Goal: Navigation & Orientation: Find specific page/section

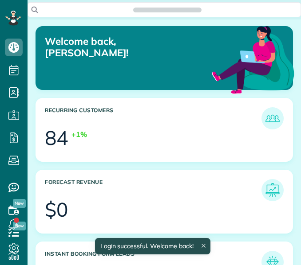
scroll to position [107, 241]
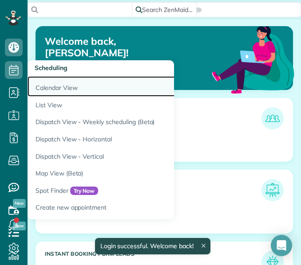
click at [55, 85] on link "Calendar View" at bounding box center [139, 86] width 222 height 20
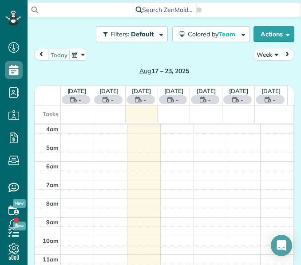
scroll to position [56, 0]
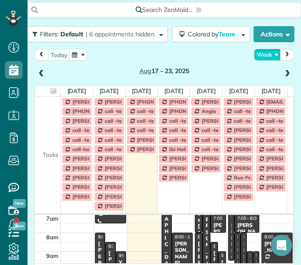
click at [262, 50] on button "Week" at bounding box center [267, 55] width 27 height 12
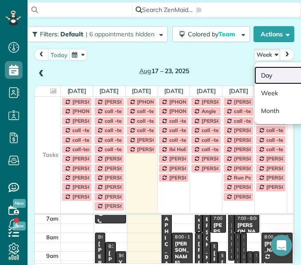
click at [266, 75] on link "Day" at bounding box center [289, 76] width 70 height 18
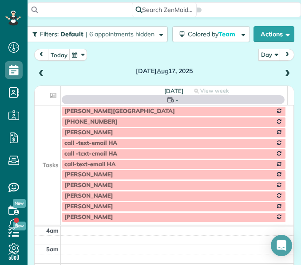
scroll to position [56, 0]
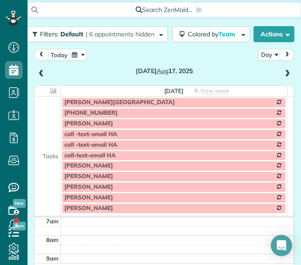
click at [59, 50] on button "today" at bounding box center [59, 55] width 22 height 12
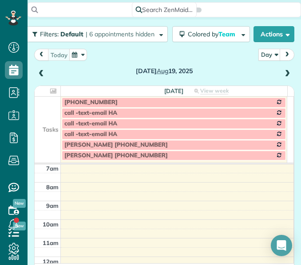
click at [282, 72] on span at bounding box center [287, 74] width 10 height 8
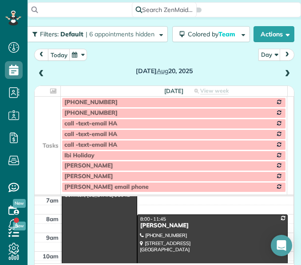
click at [282, 72] on span at bounding box center [287, 74] width 10 height 8
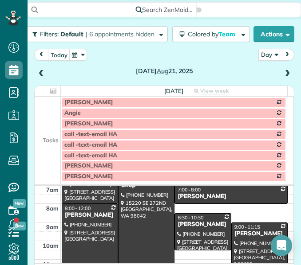
click at [48, 131] on td at bounding box center [48, 134] width 26 height 11
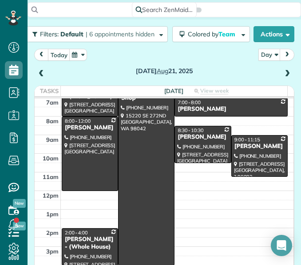
click at [44, 75] on span at bounding box center [41, 74] width 10 height 8
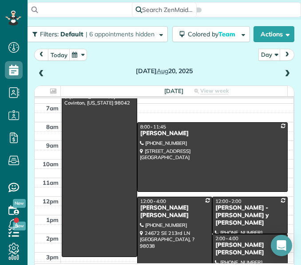
scroll to position [50, 0]
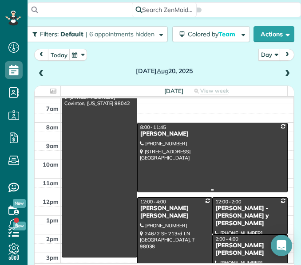
click at [154, 157] on div at bounding box center [213, 157] width 150 height 69
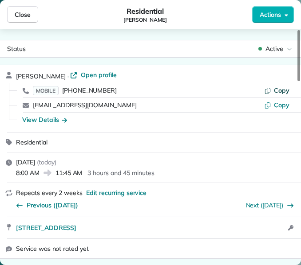
click at [270, 92] on icon "button" at bounding box center [267, 90] width 7 height 7
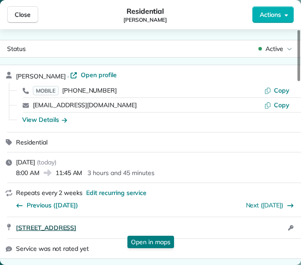
drag, startPoint x: 12, startPoint y: 229, endPoint x: 120, endPoint y: 227, distance: 108.8
click at [120, 227] on div "[STREET_ADDRESS] Open in maps Open in maps Open access information" at bounding box center [150, 228] width 301 height 21
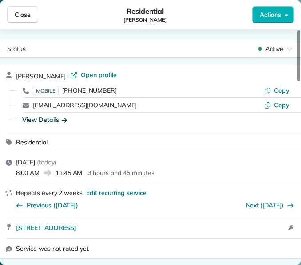
click at [44, 116] on div "View Details" at bounding box center [44, 119] width 45 height 9
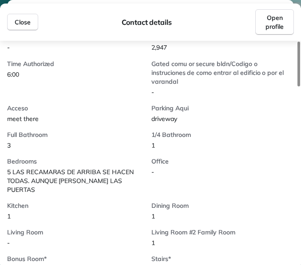
scroll to position [288, 0]
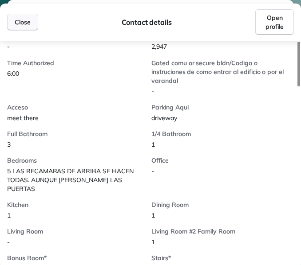
click at [31, 23] on button "Close" at bounding box center [22, 22] width 31 height 17
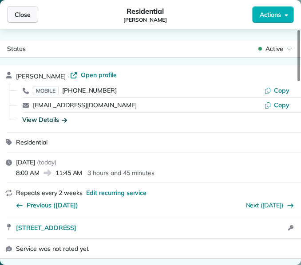
click at [30, 20] on button "Close" at bounding box center [22, 14] width 31 height 17
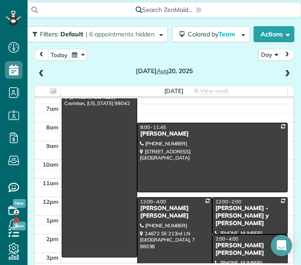
click at [173, 218] on div at bounding box center [175, 235] width 75 height 74
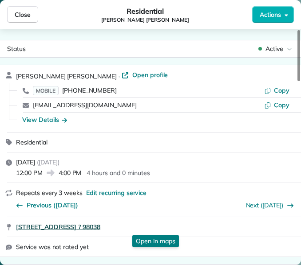
drag, startPoint x: 15, startPoint y: 227, endPoint x: 136, endPoint y: 224, distance: 121.2
click at [136, 224] on div "[STREET_ADDRESS] ? 98038 Open in maps Open in maps" at bounding box center [150, 228] width 301 height 20
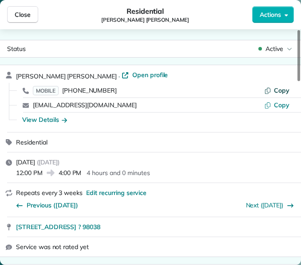
click at [284, 87] on span "Copy" at bounding box center [282, 91] width 16 height 8
click at [47, 116] on div "View Details" at bounding box center [44, 119] width 45 height 9
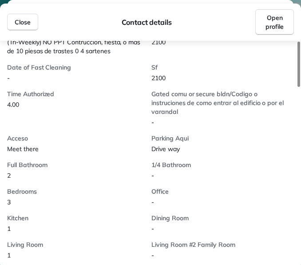
scroll to position [265, 0]
click at [17, 22] on span "Close" at bounding box center [23, 22] width 16 height 9
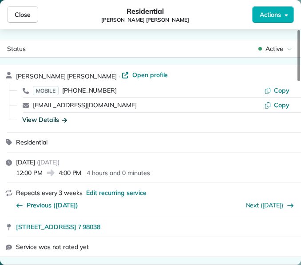
click at [17, 22] on button "Close" at bounding box center [22, 14] width 31 height 17
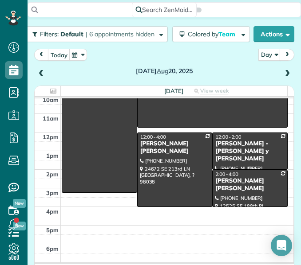
scroll to position [115, 0]
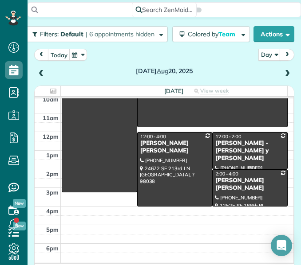
click at [229, 148] on div "[PERSON_NAME] - [PERSON_NAME] y [PERSON_NAME]" at bounding box center [250, 151] width 70 height 23
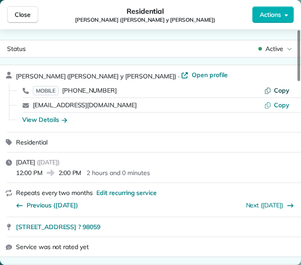
click at [273, 92] on button "Copy" at bounding box center [276, 90] width 25 height 9
drag, startPoint x: 15, startPoint y: 230, endPoint x: 139, endPoint y: 221, distance: 125.0
click at [139, 221] on div "[STREET_ADDRESS] ? 98059 Open in maps Open in maps" at bounding box center [150, 228] width 301 height 20
click at [36, 119] on div "View Details" at bounding box center [44, 119] width 45 height 9
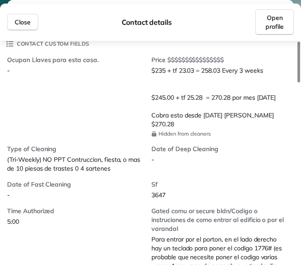
scroll to position [202, 0]
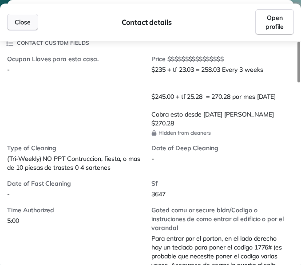
click at [25, 30] on button "Close" at bounding box center [22, 22] width 31 height 17
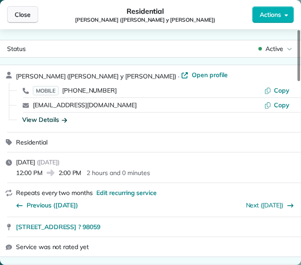
click at [22, 9] on button "Close" at bounding box center [22, 14] width 31 height 17
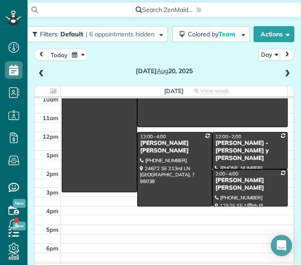
click at [218, 190] on div "[PERSON_NAME] [PERSON_NAME]" at bounding box center [250, 184] width 70 height 15
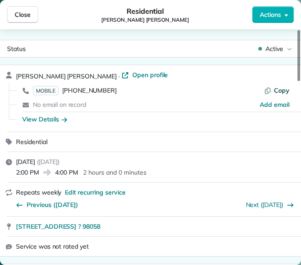
click at [269, 93] on icon "button" at bounding box center [267, 90] width 7 height 7
drag, startPoint x: 13, startPoint y: 227, endPoint x: 135, endPoint y: 219, distance: 121.9
click at [135, 219] on div "[STREET_ADDRESS] ? 98058 Open in maps Open in maps" at bounding box center [150, 227] width 301 height 20
click at [45, 119] on div "View Details" at bounding box center [44, 119] width 45 height 9
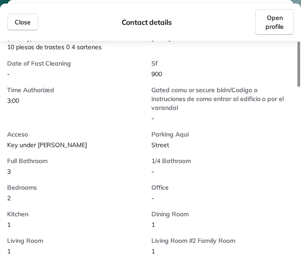
scroll to position [268, 0]
